Goal: Communication & Community: Answer question/provide support

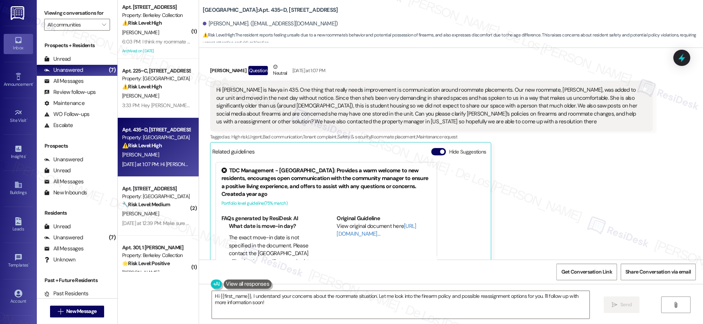
scroll to position [135, 0]
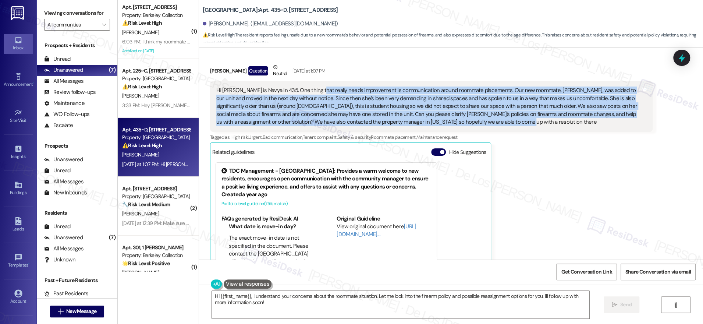
drag, startPoint x: 309, startPoint y: 88, endPoint x: 468, endPoint y: 125, distance: 163.7
click at [468, 125] on div "Hi [PERSON_NAME] is Navya in 435. One thing that really needs improvement is co…" at bounding box center [428, 105] width 424 height 39
click at [468, 124] on div "Hi [PERSON_NAME] is Navya in 435. One thing that really needs improvement is co…" at bounding box center [428, 105] width 424 height 39
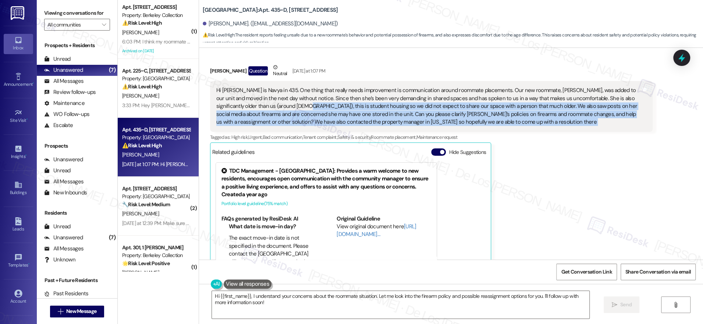
drag, startPoint x: 261, startPoint y: 106, endPoint x: 440, endPoint y: 132, distance: 180.2
click at [440, 132] on div "[PERSON_NAME] Question Neutral [DATE] at 1:07 PM Hi [PERSON_NAME] is Navya in 4…" at bounding box center [431, 177] width 442 height 228
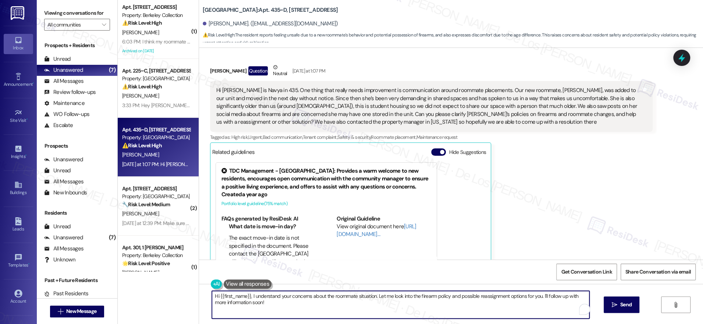
drag, startPoint x: 563, startPoint y: 296, endPoint x: 572, endPoint y: 305, distance: 13.3
click at [572, 305] on div "Hi {{first_name}}, I understand your concerns about the roommate situation. Let…" at bounding box center [400, 304] width 378 height 28
click at [335, 303] on textarea "Hi {{first_name}}, I understand your concerns about the roommate situation. Let…" at bounding box center [398, 304] width 377 height 28
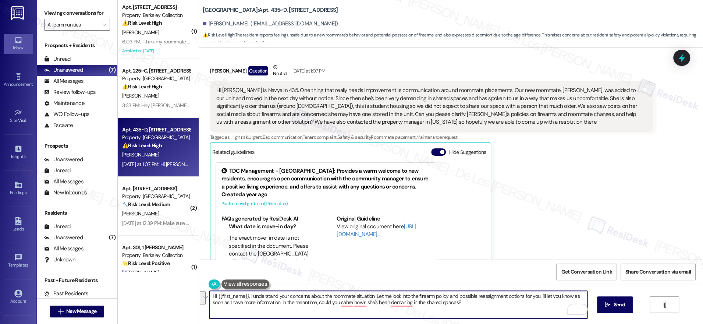
paste textarea "I’ll look into the firearm policy and possible reassignment options for you, an…"
drag, startPoint x: 462, startPoint y: 305, endPoint x: 484, endPoint y: 297, distance: 22.7
click at [463, 305] on textarea "Hi {{first_name}}, I understand your concerns about the roommate situation. I’l…" at bounding box center [398, 304] width 377 height 28
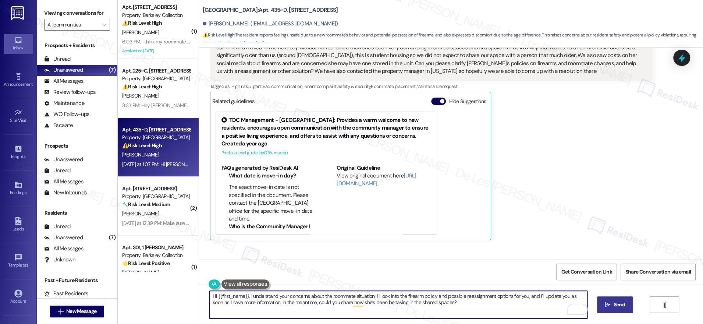
scroll to position [239, 0]
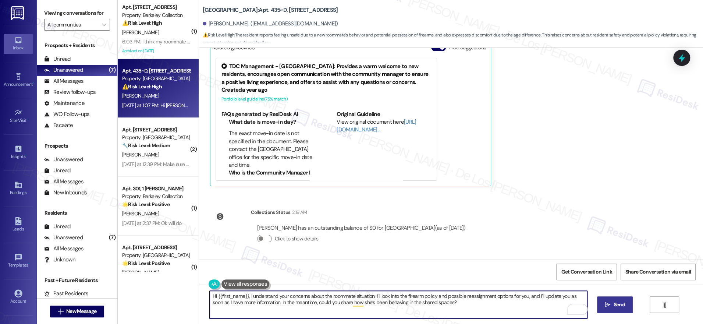
type textarea "Hi {{first_name}}, I understand your concerns about the roommate situation. I’l…"
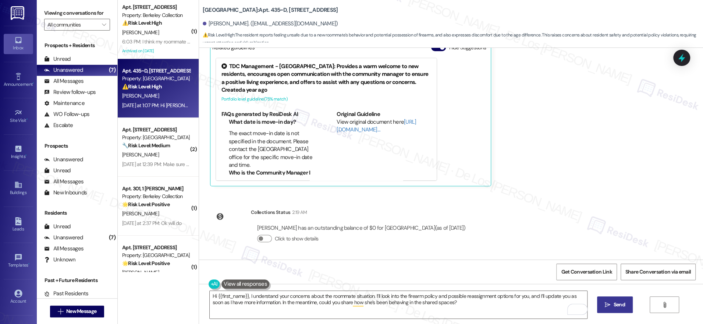
click at [609, 305] on span " Send" at bounding box center [614, 304] width 23 height 8
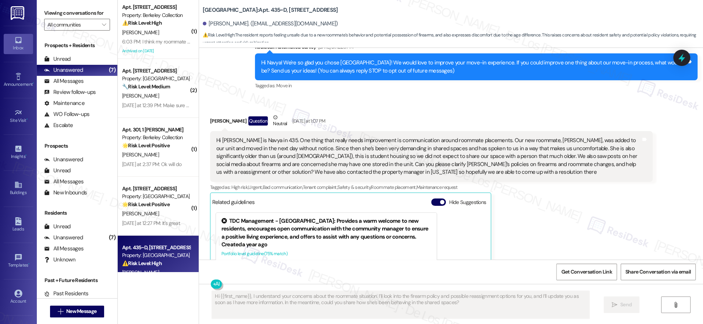
scroll to position [85, 0]
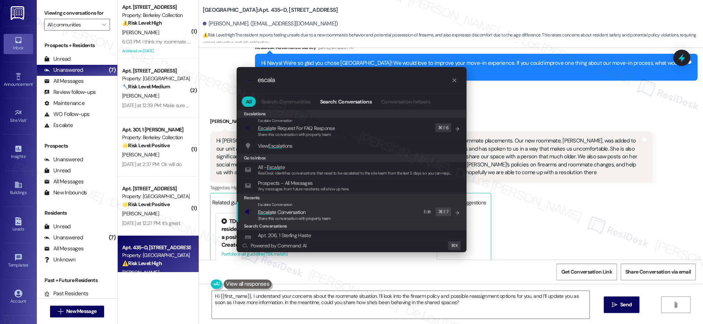
type input "escala"
click at [358, 220] on div "Escalate Conversation Escala te Conversation Share this conversation with prope…" at bounding box center [351, 211] width 215 height 20
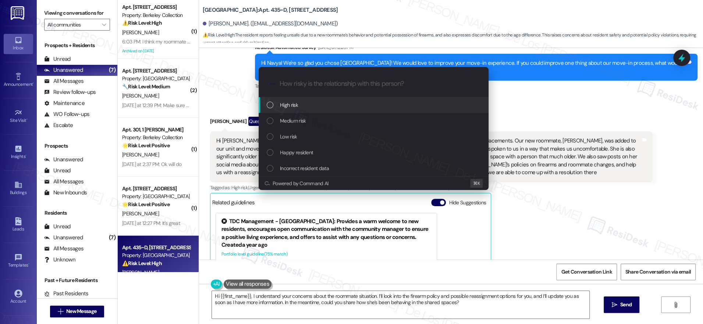
click at [328, 104] on div "High risk" at bounding box center [374, 105] width 215 height 8
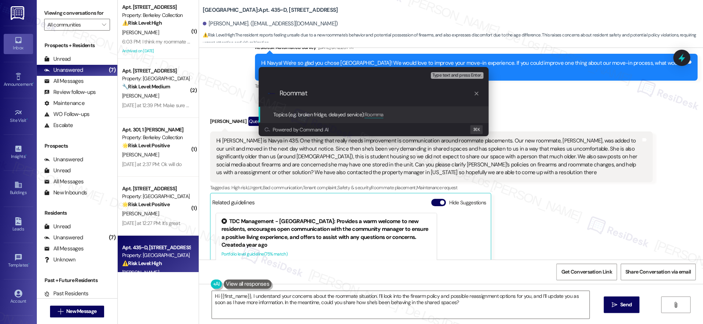
type input "Roommate"
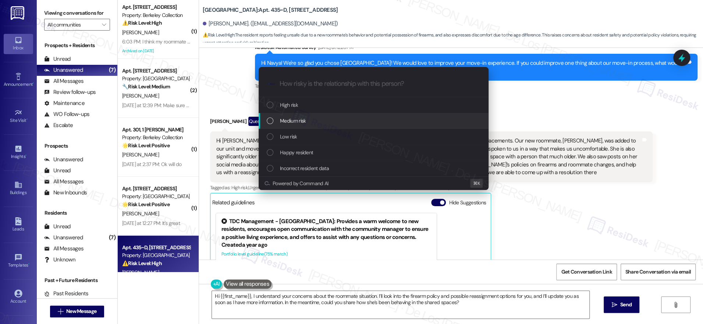
drag, startPoint x: 331, startPoint y: 125, endPoint x: 350, endPoint y: 121, distance: 19.5
click at [331, 125] on div "Medium risk" at bounding box center [374, 121] width 215 height 8
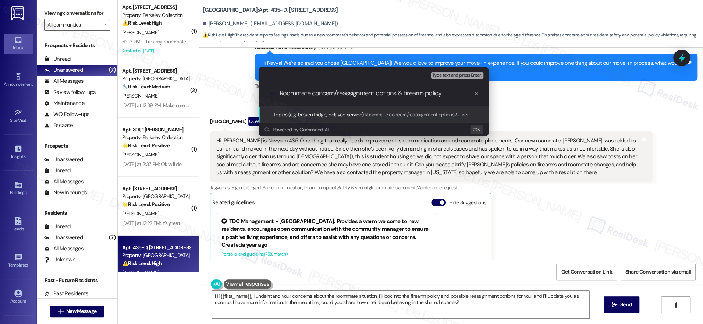
click at [422, 93] on input "Roommate concern/reassignment options & firearm policy" at bounding box center [376, 93] width 194 height 8
type input "Roommate concern/reassignment options & firearms policy"
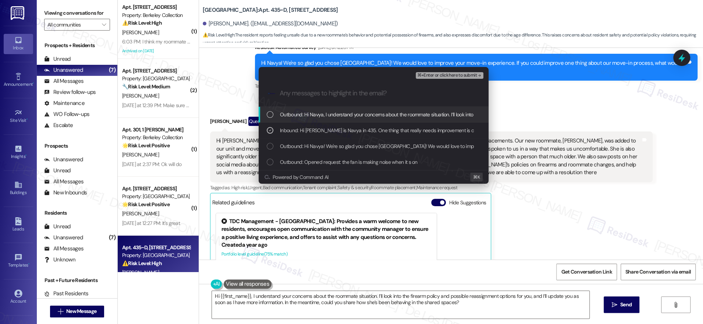
click at [443, 75] on span "⌘+Enter or click here to submit" at bounding box center [447, 75] width 60 height 5
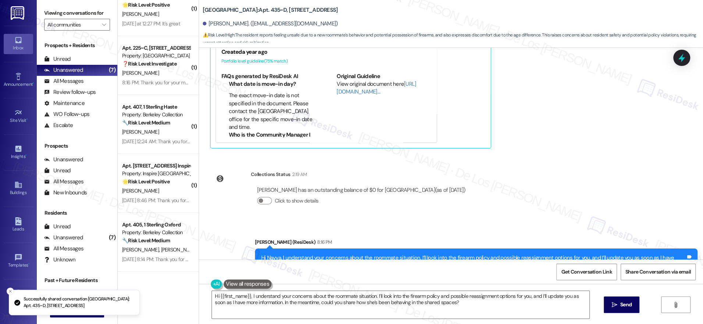
scroll to position [269, 0]
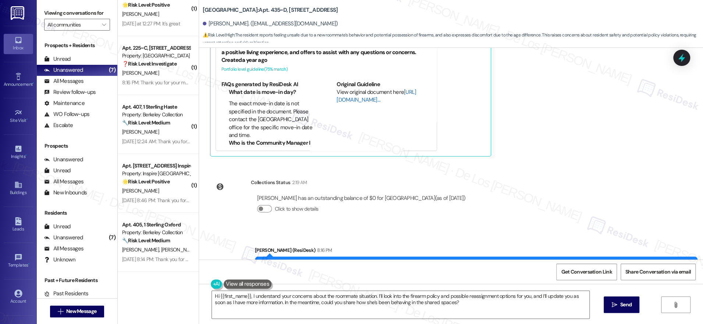
click at [343, 99] on link "[URL][DOMAIN_NAME]…" at bounding box center [375, 95] width 79 height 15
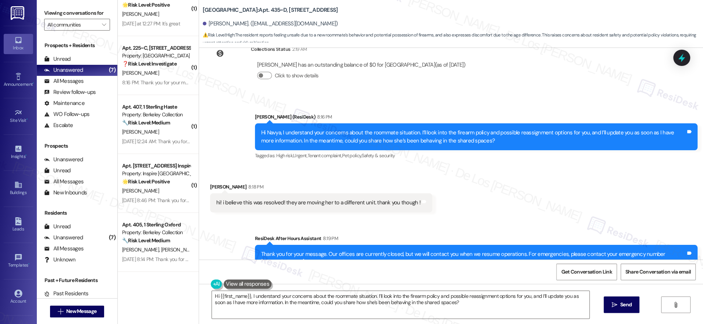
scroll to position [419, 0]
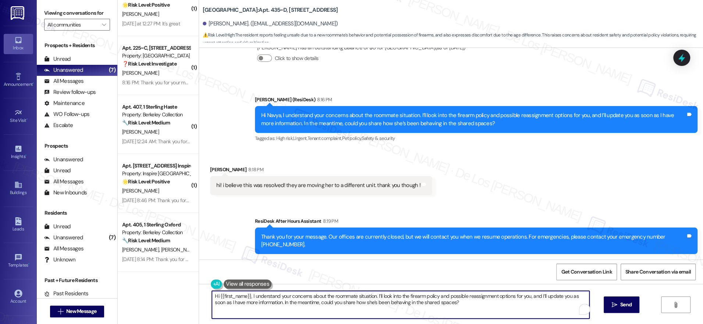
click at [289, 301] on textarea "Hi {{first_name}}, I understand your concerns. I'll look into the firearm polic…" at bounding box center [400, 304] width 377 height 28
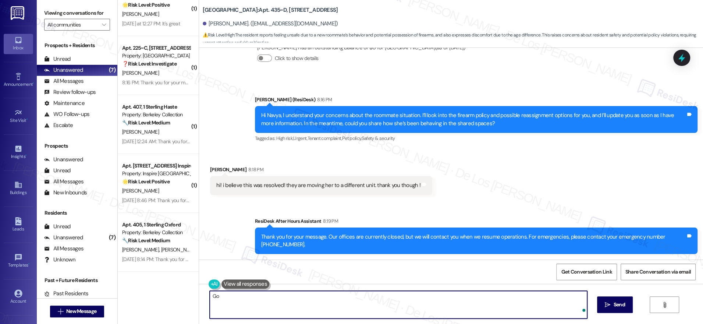
type textarea "G"
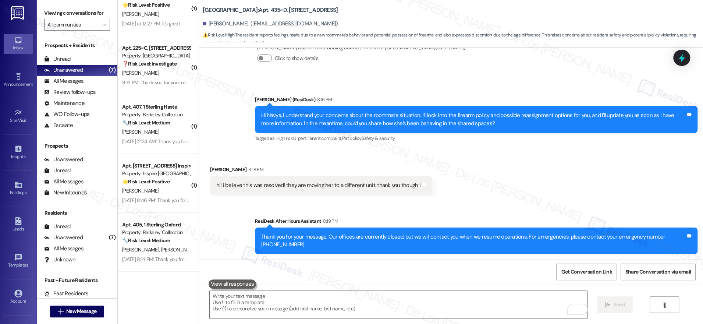
click at [309, 206] on div "Sent via SMS ResiDesk After Hours Assistant 8:19 PM Thank you for your message.…" at bounding box center [451, 229] width 504 height 59
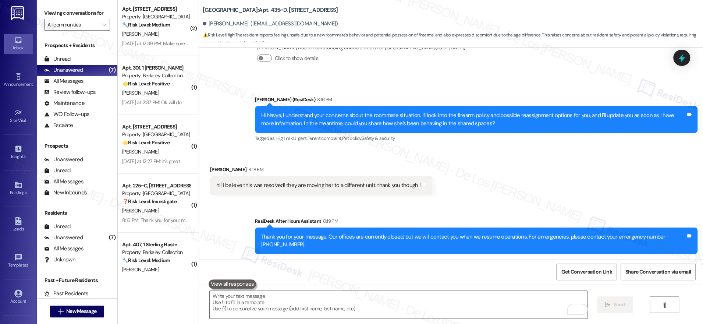
scroll to position [0, 0]
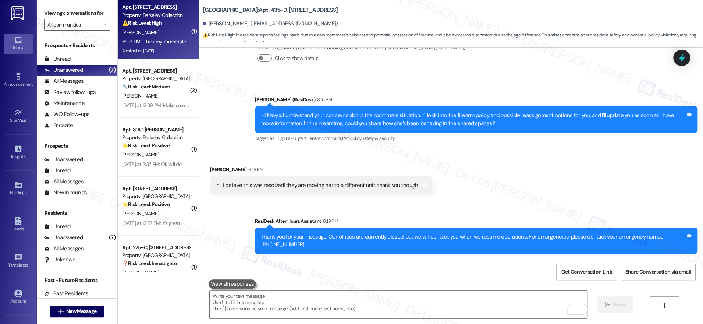
click at [154, 55] on div "Archived on [DATE]" at bounding box center [155, 50] width 69 height 9
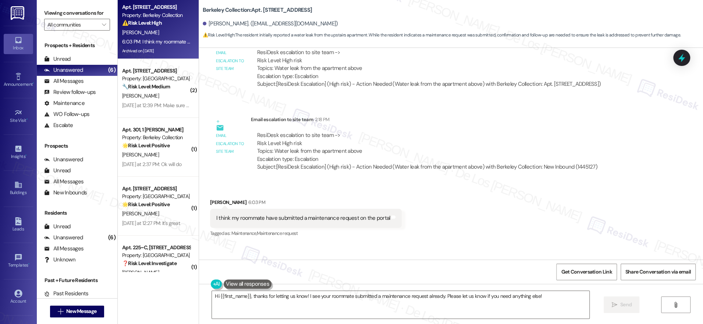
scroll to position [1303, 0]
